Goal: Communication & Community: Answer question/provide support

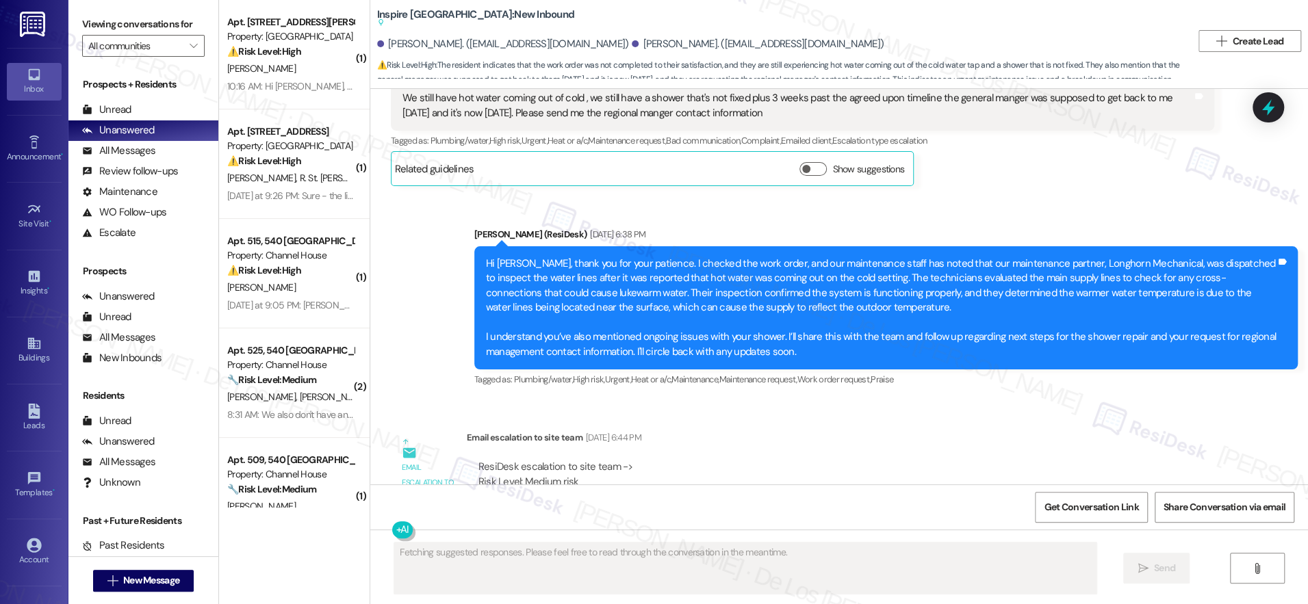
scroll to position [1139, 0]
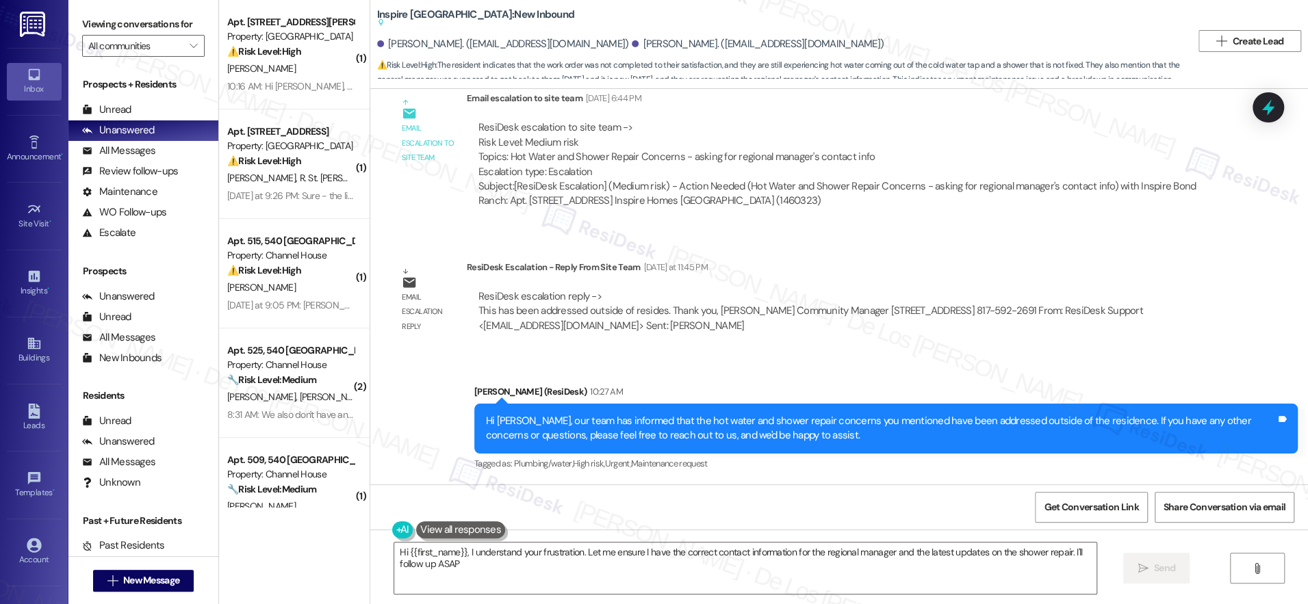
type textarea "Hi {{first_name}}, I understand your frustration. Let me ensure I have the corr…"
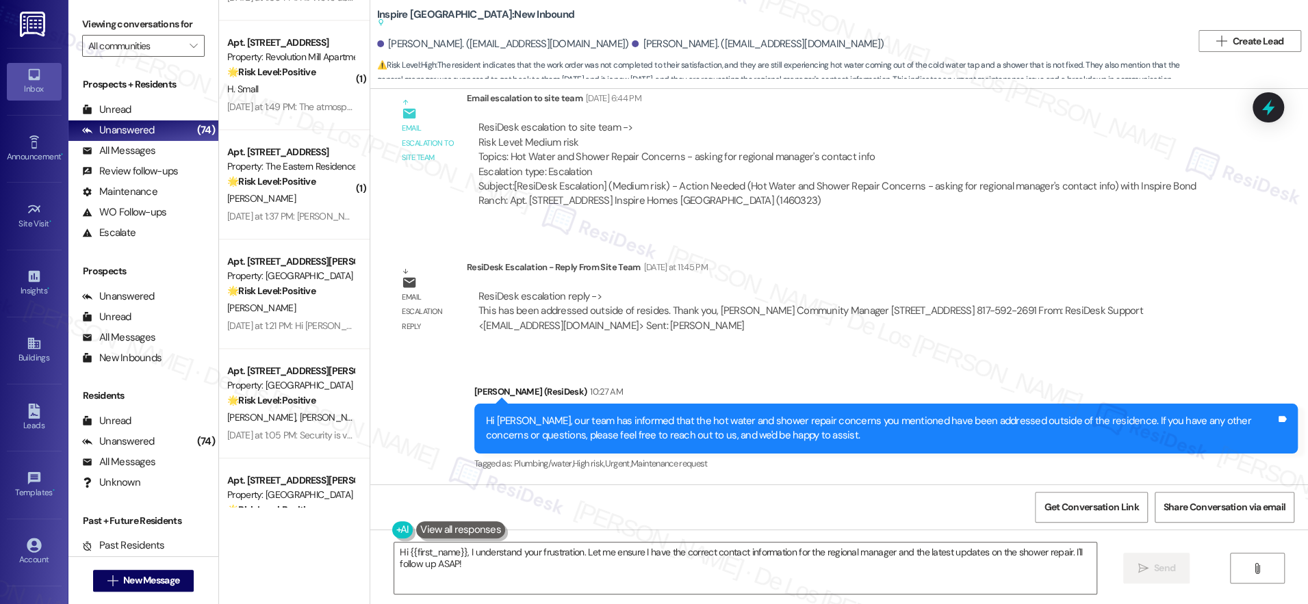
scroll to position [4967, 0]
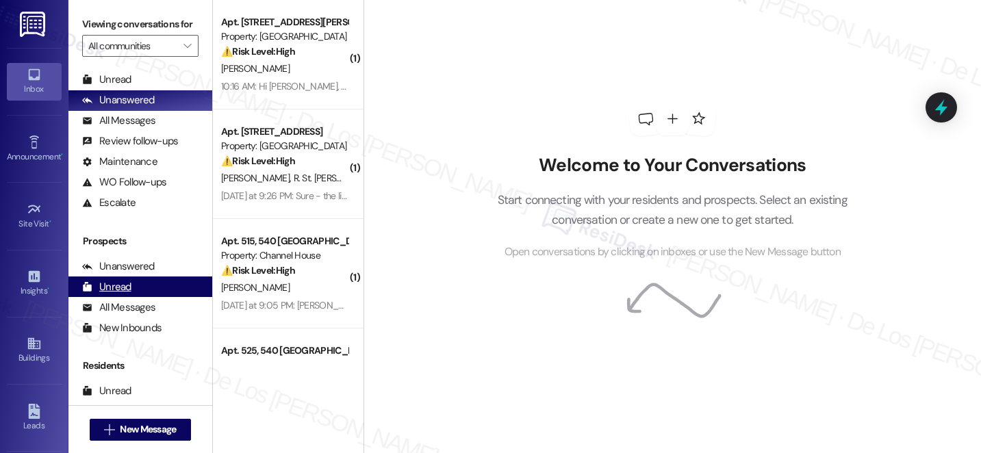
scroll to position [164, 0]
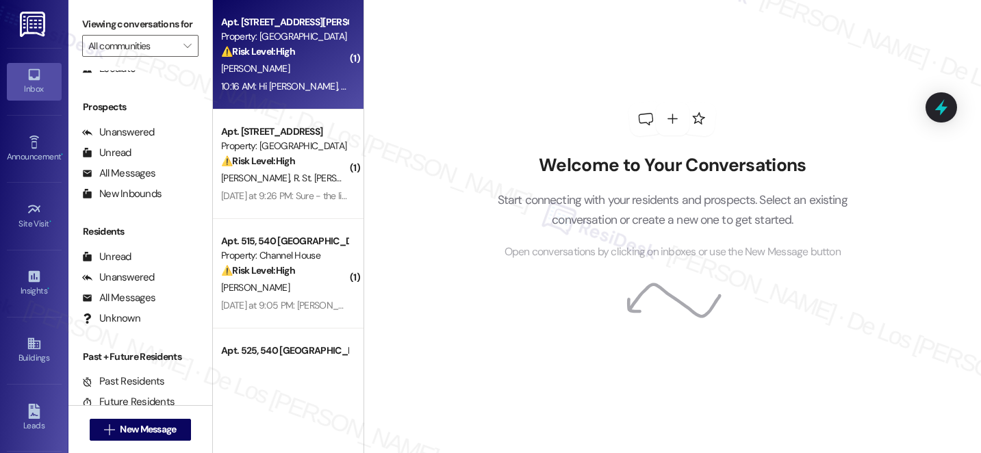
click at [286, 77] on div "[PERSON_NAME]" at bounding box center [284, 68] width 129 height 17
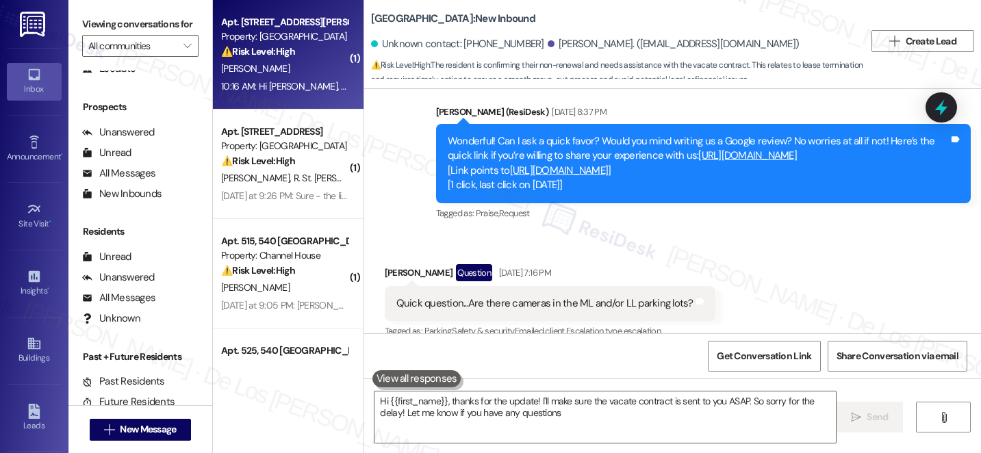
type textarea "Hi {{first_name}}, thanks for the update! I'll make sure the vacate contract is…"
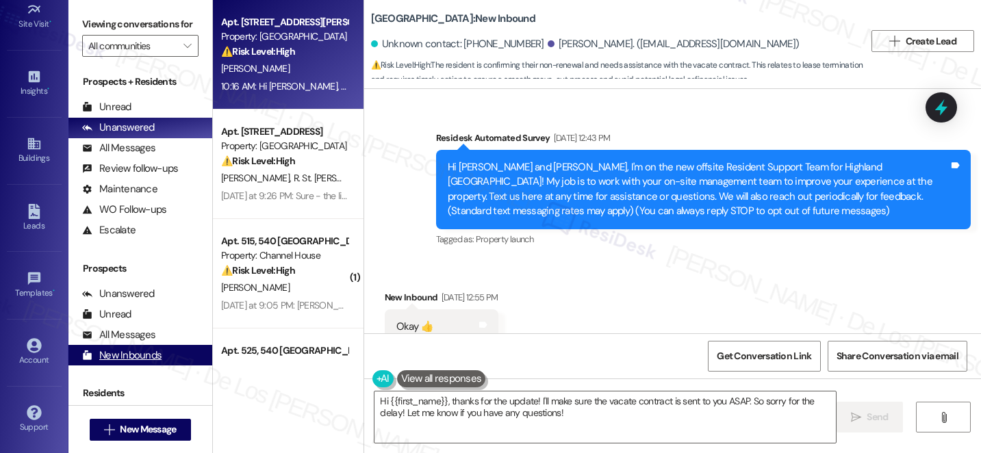
scroll to position [0, 0]
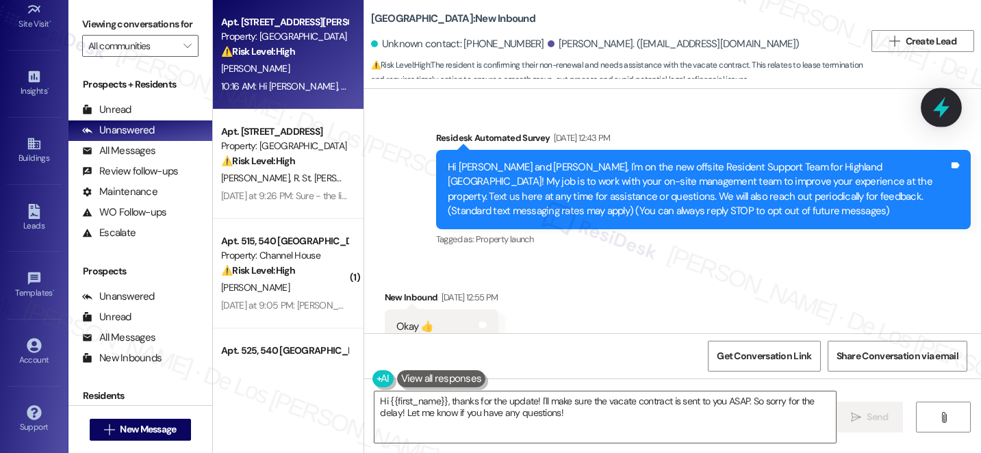
click at [932, 107] on icon at bounding box center [940, 107] width 23 height 23
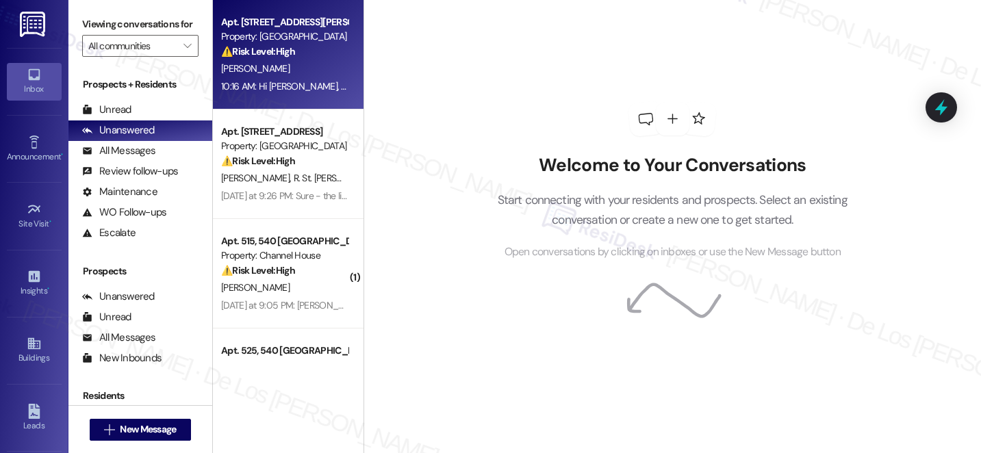
click at [326, 73] on div "[PERSON_NAME]" at bounding box center [284, 68] width 129 height 17
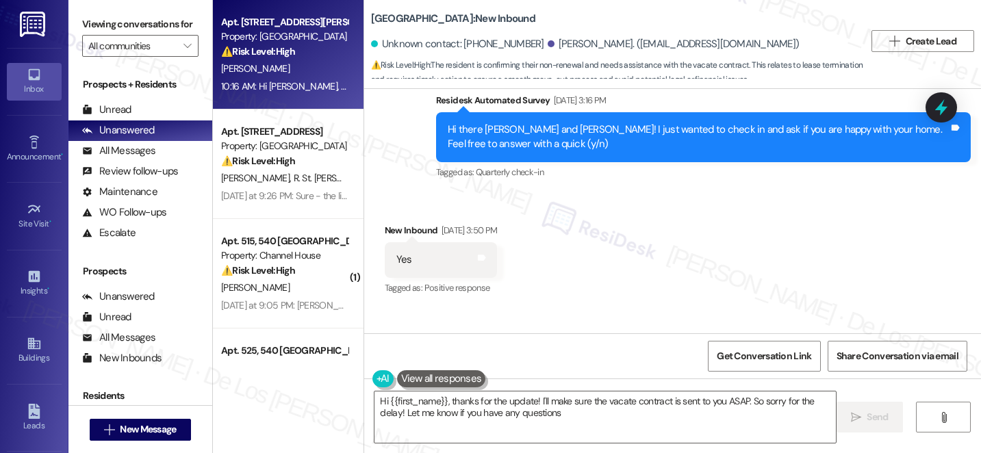
type textarea "Hi {{first_name}}, thanks for the update! I'll make sure the vacate contract is…"
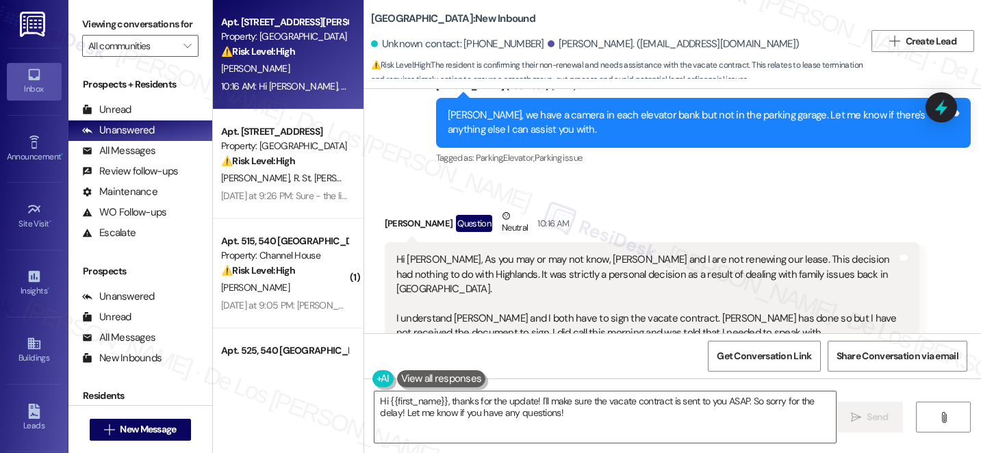
scroll to position [1408, 0]
